Goal: Information Seeking & Learning: Find specific page/section

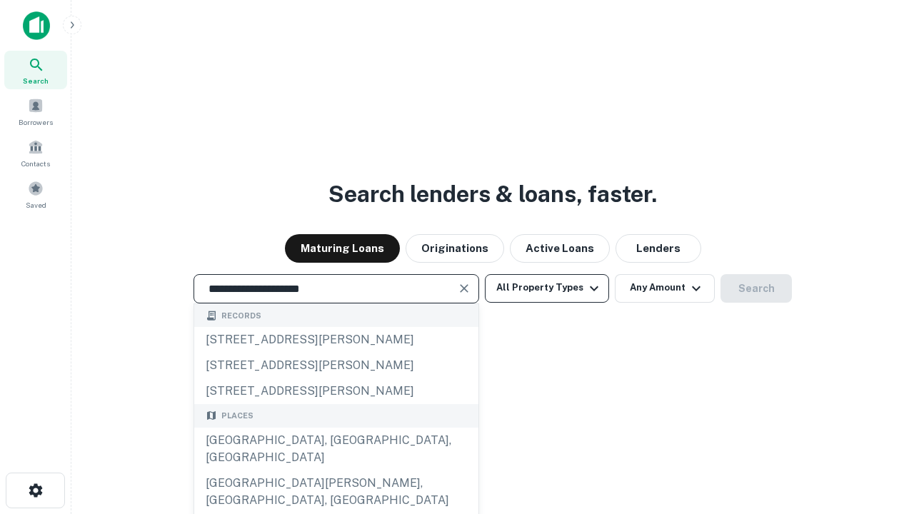
click at [336, 471] on div "[GEOGRAPHIC_DATA], [GEOGRAPHIC_DATA], [GEOGRAPHIC_DATA]" at bounding box center [336, 449] width 284 height 43
click at [547, 288] on button "All Property Types" at bounding box center [547, 288] width 124 height 29
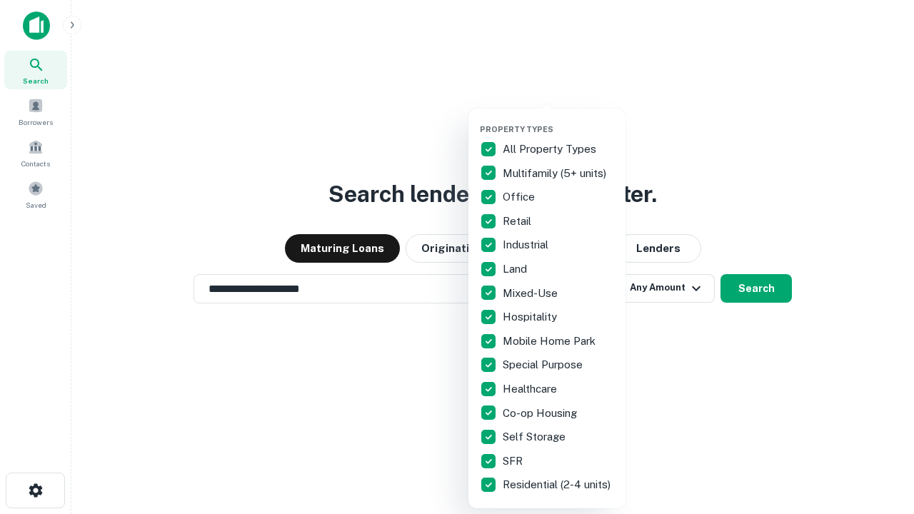
type input "**********"
click at [559, 120] on button "button" at bounding box center [558, 120] width 157 height 1
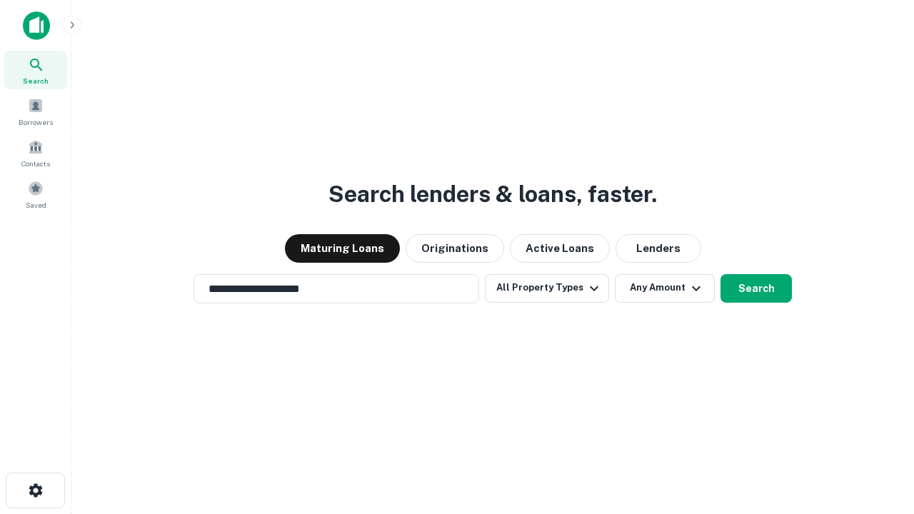
scroll to position [22, 0]
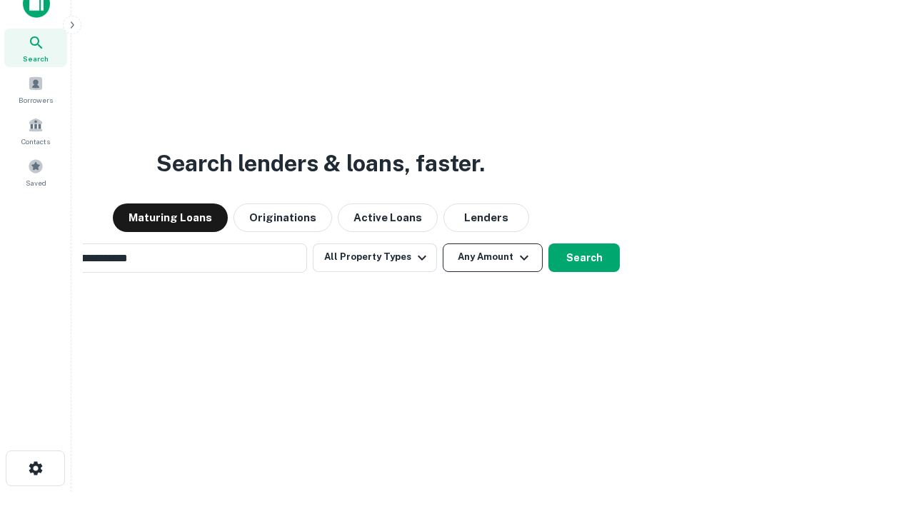
click at [443, 244] on button "Any Amount" at bounding box center [493, 258] width 100 height 29
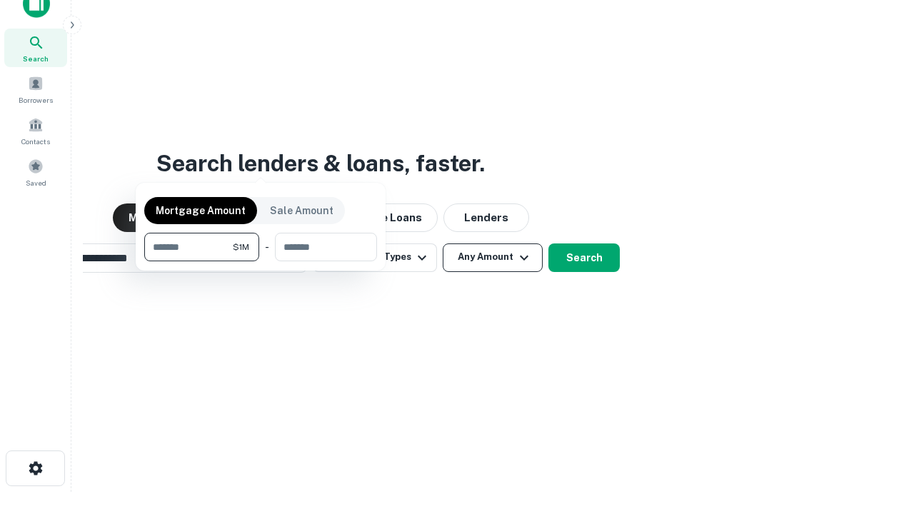
scroll to position [23, 0]
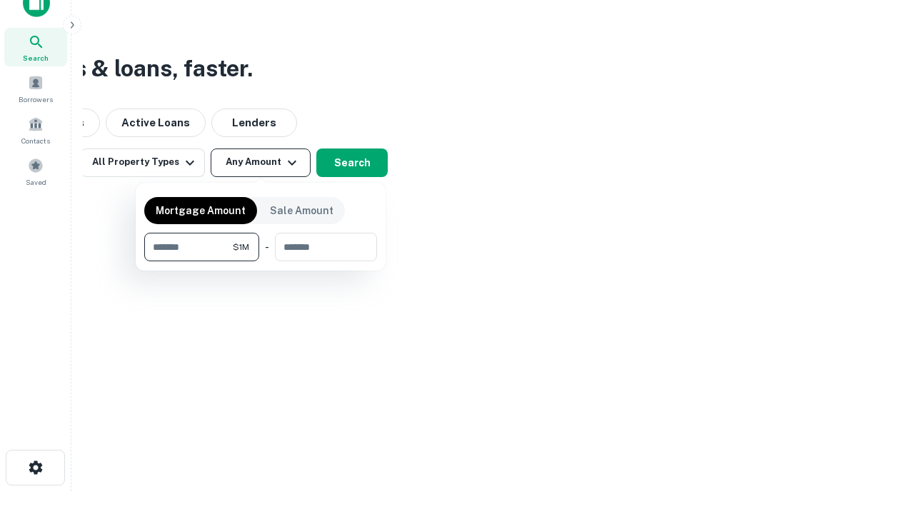
type input "*******"
click at [261, 261] on button "button" at bounding box center [260, 261] width 233 height 1
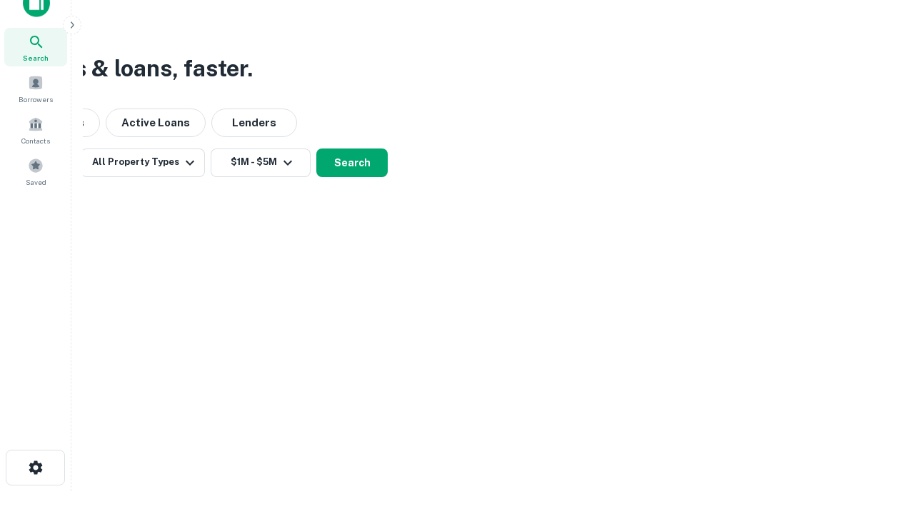
scroll to position [22, 0]
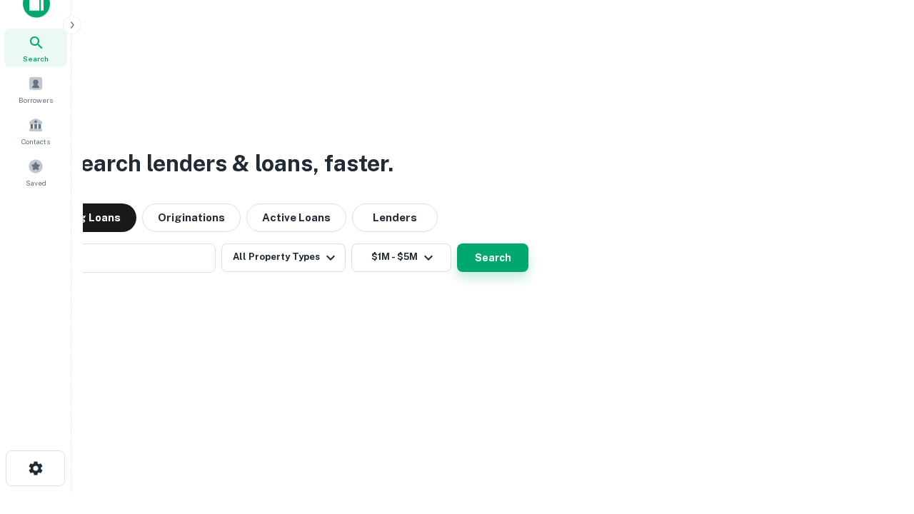
click at [457, 244] on button "Search" at bounding box center [492, 258] width 71 height 29
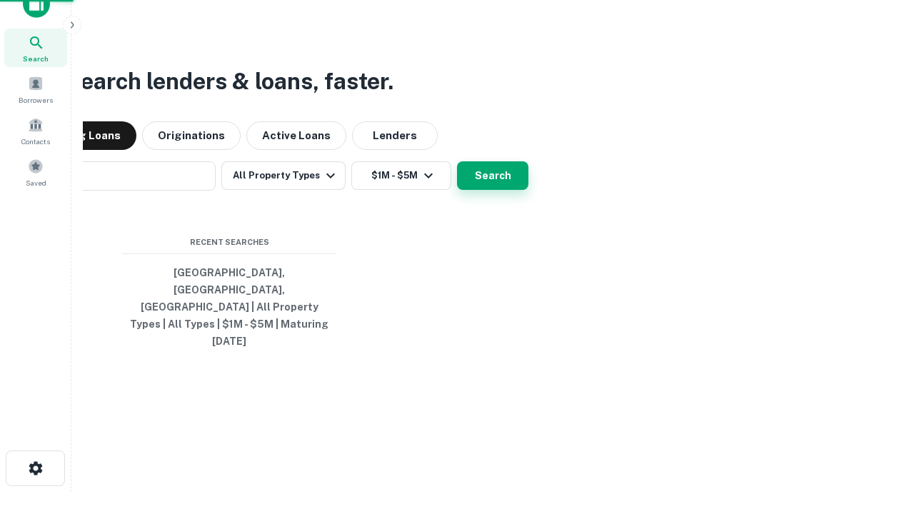
scroll to position [23, 0]
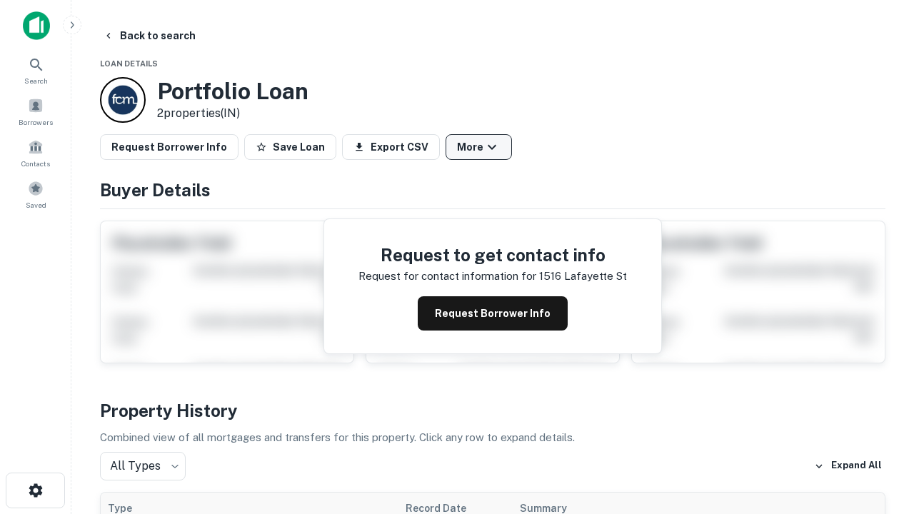
click at [479, 147] on button "More" at bounding box center [479, 147] width 66 height 26
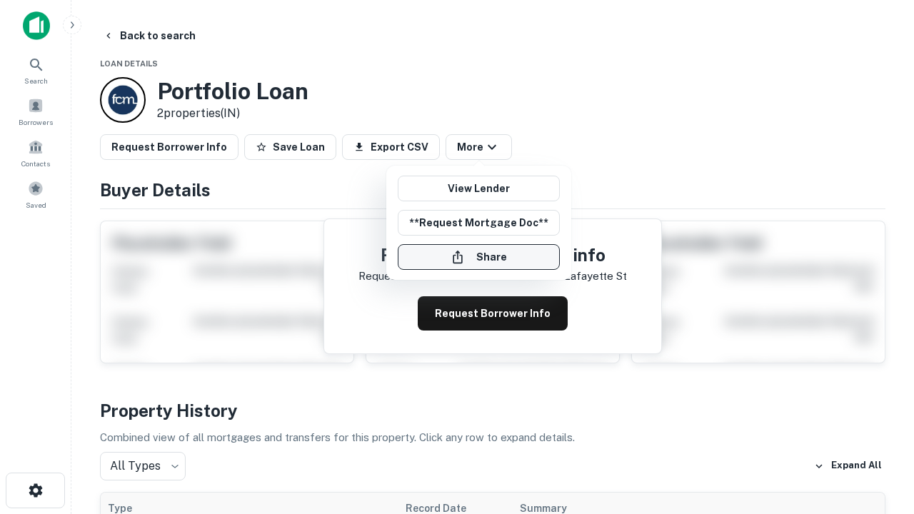
click at [479, 257] on button "Share" at bounding box center [479, 257] width 162 height 26
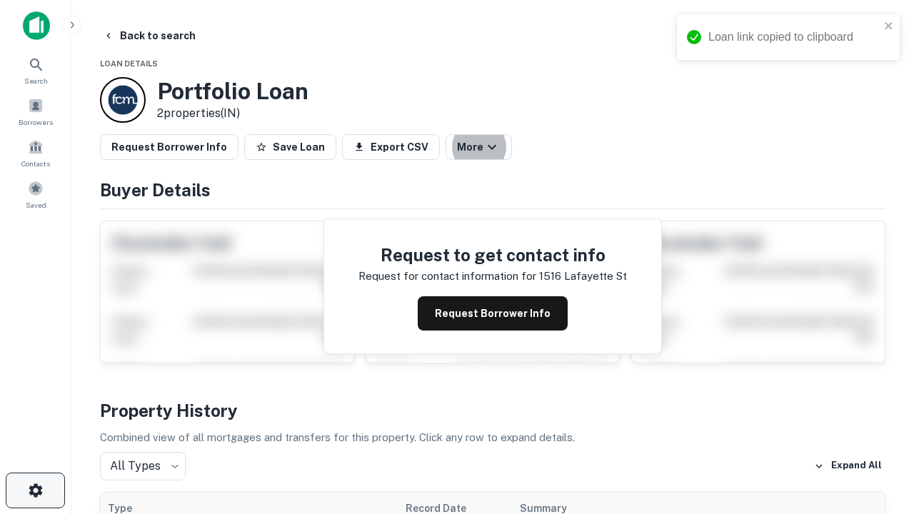
click at [35, 491] on icon "button" at bounding box center [35, 490] width 17 height 17
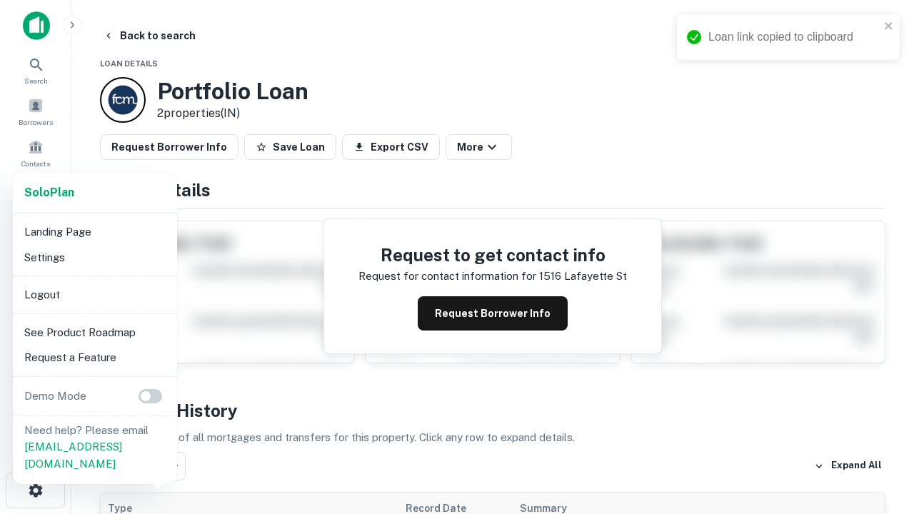
click at [94, 294] on li "Logout" at bounding box center [95, 295] width 153 height 26
